Goal: Task Accomplishment & Management: Complete application form

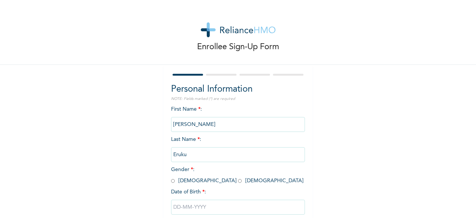
scroll to position [45, 0]
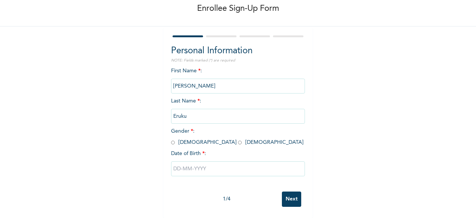
click at [171, 139] on input "radio" at bounding box center [173, 142] width 4 height 7
radio input "true"
click at [176, 163] on input "text" at bounding box center [238, 168] width 134 height 15
select select "9"
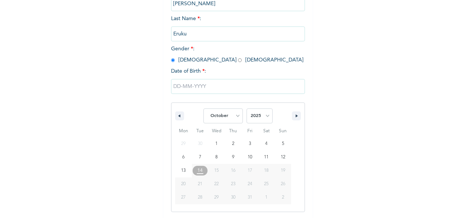
scroll to position [121, 0]
click at [261, 122] on select "2025 2024 2023 2022 2021 2020 2019 2018 2017 2016 2015 2014 2013 2012 2011 2010…" at bounding box center [260, 115] width 26 height 15
select select "1995"
click at [247, 109] on select "2025 2024 2023 2022 2021 2020 2019 2018 2017 2016 2015 2014 2013 2012 2011 2010…" at bounding box center [260, 115] width 26 height 15
click at [238, 115] on select "January February March April May June July August September October November De…" at bounding box center [223, 115] width 39 height 15
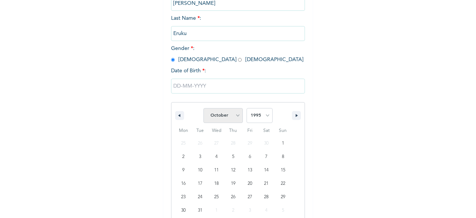
select select "7"
click at [204, 109] on select "January February March April May June July August September October November De…" at bounding box center [223, 115] width 39 height 15
type input "[DATE]"
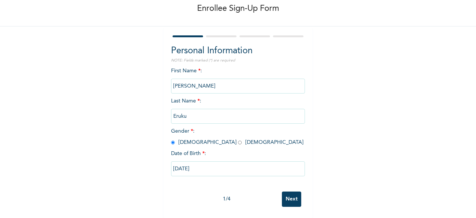
scroll to position [45, 0]
click at [290, 191] on input "Next" at bounding box center [291, 198] width 19 height 15
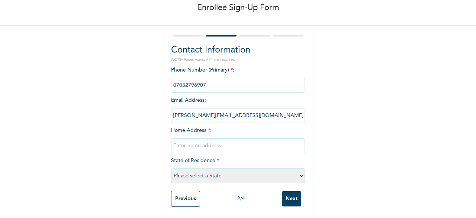
click at [198, 143] on input "text" at bounding box center [238, 145] width 134 height 15
type input "[STREET_ADDRESS][PERSON_NAME]"
select select "25"
click at [214, 141] on input "[STREET_ADDRESS][PERSON_NAME]" at bounding box center [238, 145] width 134 height 15
type input "[STREET_ADDRESS][PERSON_NAME] Odofin"
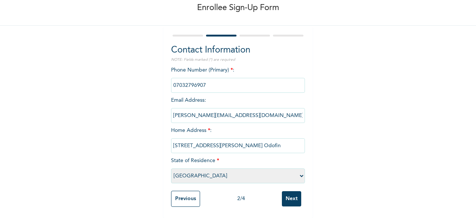
click at [208, 80] on input "phone" at bounding box center [238, 85] width 134 height 15
click at [376, 127] on div "Enrollee Sign-Up Form Contact Information NOTE: Fields marked (*) are required …" at bounding box center [238, 89] width 476 height 257
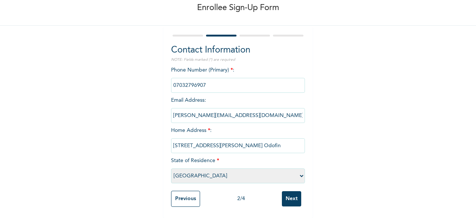
scroll to position [45, 0]
click at [289, 192] on input "Next" at bounding box center [291, 198] width 19 height 15
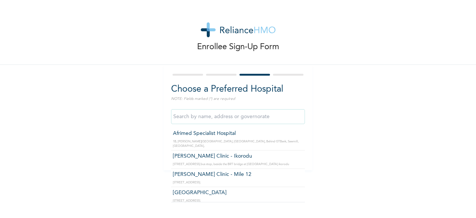
click at [235, 118] on input "text" at bounding box center [238, 116] width 134 height 15
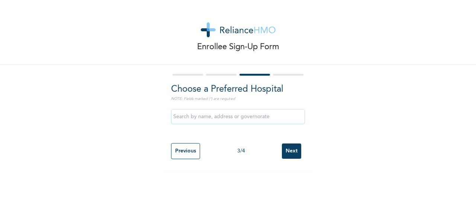
click at [366, 140] on div "Enrollee Sign-Up Form Choose a Preferred Hospital NOTE: Fields marked (*) are r…" at bounding box center [238, 85] width 476 height 170
click at [291, 154] on input "Next" at bounding box center [291, 150] width 19 height 15
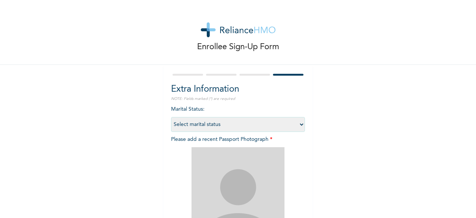
click at [243, 125] on select "Select marital status [DEMOGRAPHIC_DATA] Married [DEMOGRAPHIC_DATA] Widow/[DEMO…" at bounding box center [238, 124] width 134 height 15
select select "1"
click at [171, 117] on select "Select marital status [DEMOGRAPHIC_DATA] Married [DEMOGRAPHIC_DATA] Widow/[DEMO…" at bounding box center [238, 124] width 134 height 15
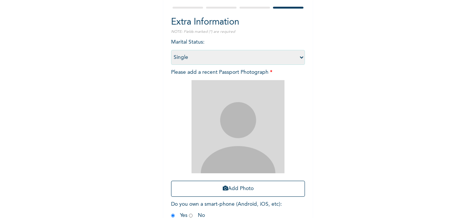
scroll to position [67, 0]
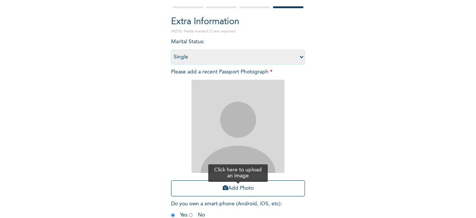
click at [231, 187] on button "Add Photo" at bounding box center [238, 188] width 134 height 16
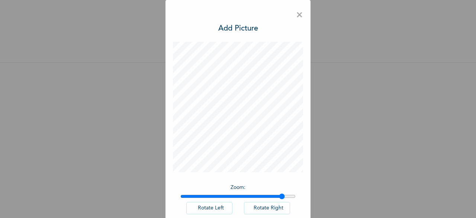
drag, startPoint x: 181, startPoint y: 197, endPoint x: 279, endPoint y: 181, distance: 99.3
type input "1.9"
click at [279, 193] on input "range" at bounding box center [238, 196] width 115 height 6
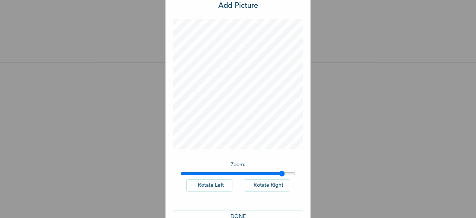
scroll to position [42, 0]
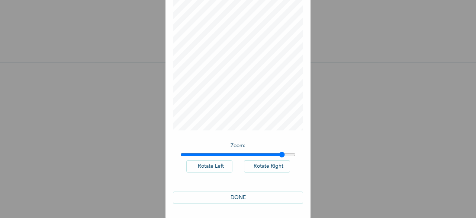
click at [246, 197] on button "DONE" at bounding box center [238, 197] width 130 height 12
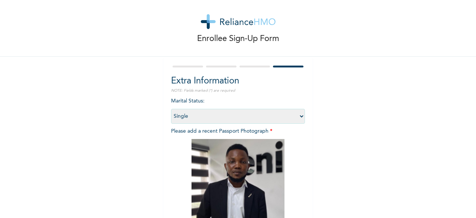
scroll to position [109, 0]
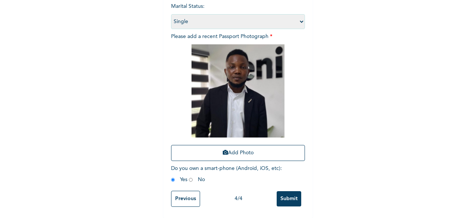
click at [289, 191] on input "Submit" at bounding box center [289, 198] width 25 height 15
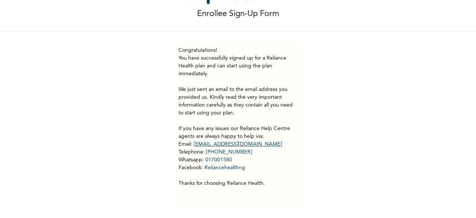
scroll to position [39, 0]
